Goal: Information Seeking & Learning: Learn about a topic

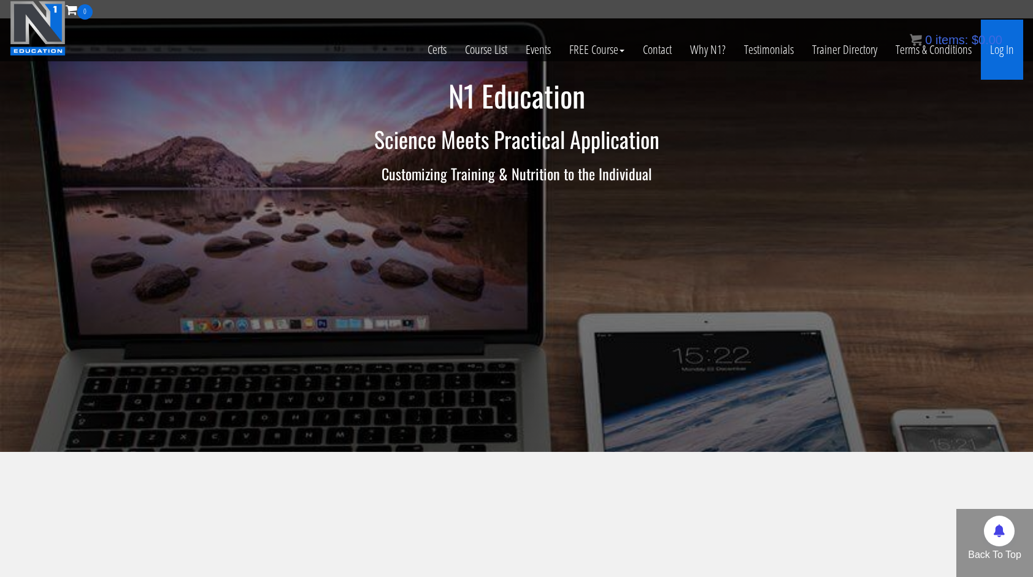
click at [1015, 54] on link "Log In" at bounding box center [1002, 50] width 42 height 60
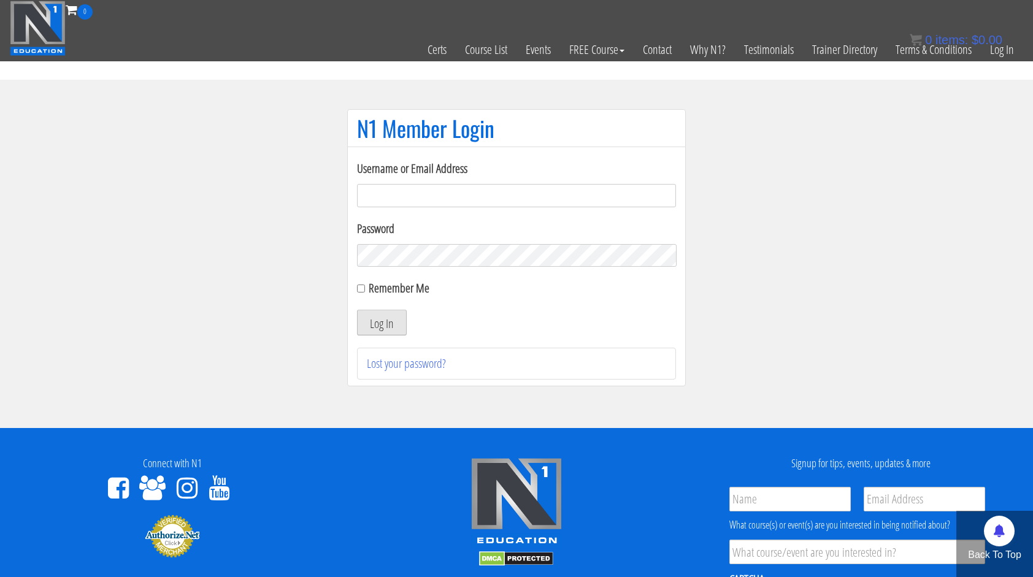
type input "miten.fitness@gmail.com"
click at [393, 324] on button "Log In" at bounding box center [382, 323] width 50 height 26
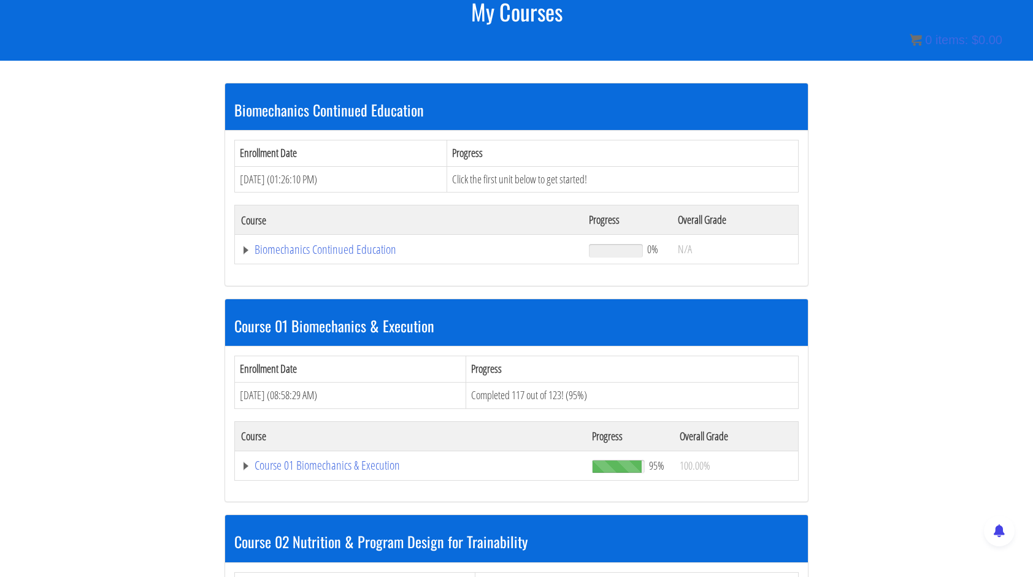
scroll to position [184, 0]
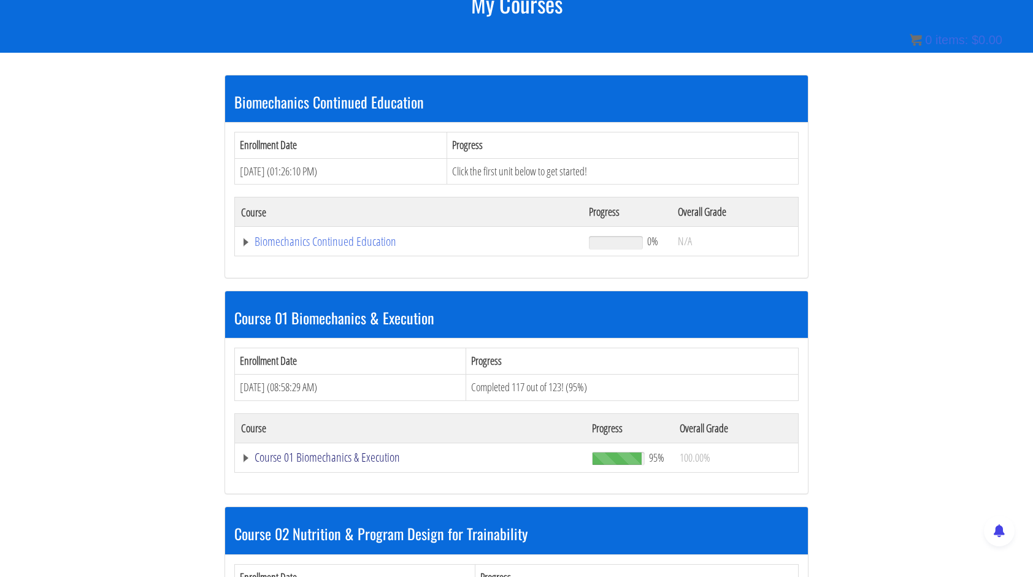
click at [383, 248] on link "Course 01 Biomechanics & Execution" at bounding box center [409, 242] width 336 height 12
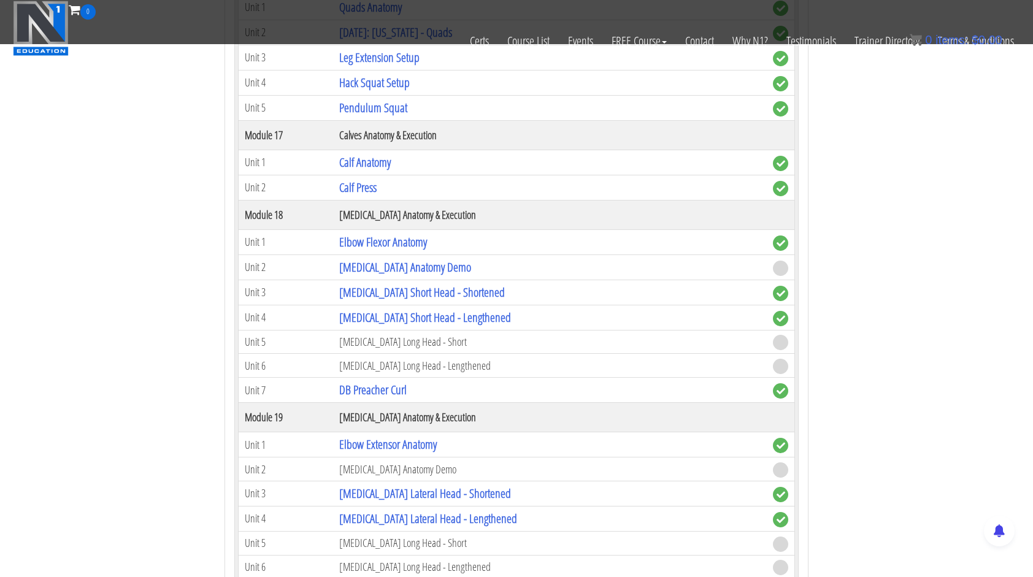
scroll to position [3497, 0]
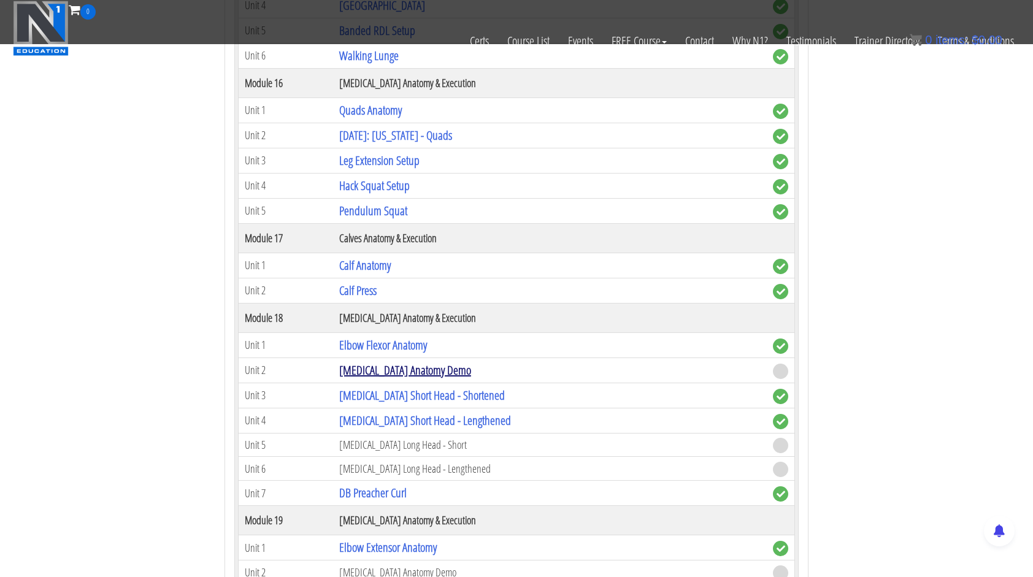
click at [418, 362] on link "[MEDICAL_DATA] Anatomy Demo" at bounding box center [405, 370] width 132 height 17
